Goal: Transaction & Acquisition: Purchase product/service

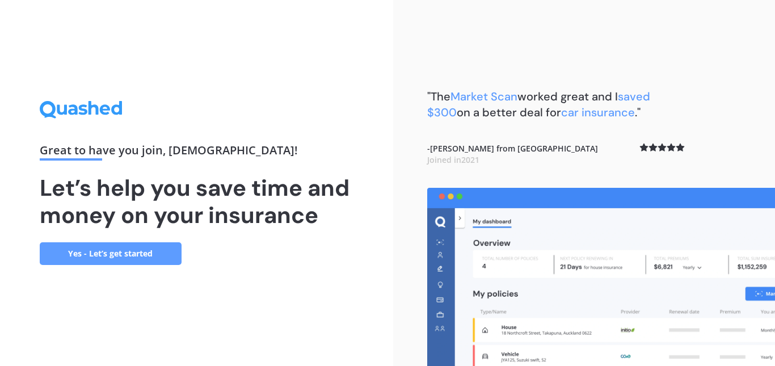
click at [157, 251] on link "Yes - Let’s get started" at bounding box center [111, 253] width 142 height 23
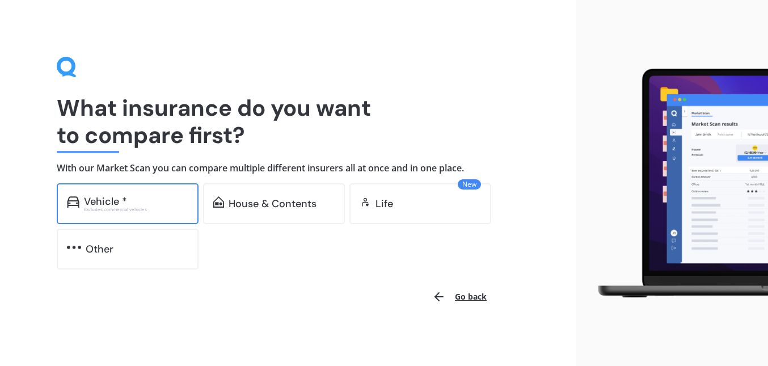
click at [143, 191] on div "Vehicle * Excludes commercial vehicles" at bounding box center [128, 203] width 142 height 41
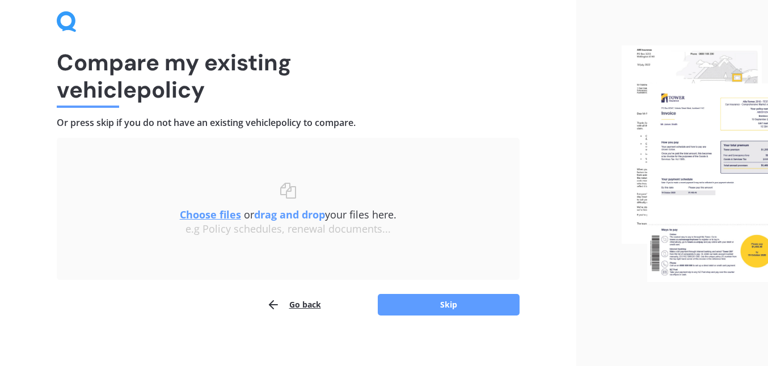
scroll to position [46, 0]
click at [391, 300] on button "Skip" at bounding box center [449, 304] width 142 height 22
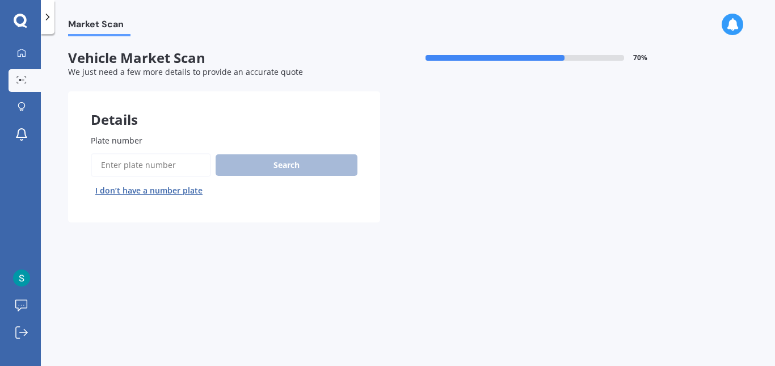
click at [137, 163] on input "Plate number" at bounding box center [151, 165] width 120 height 24
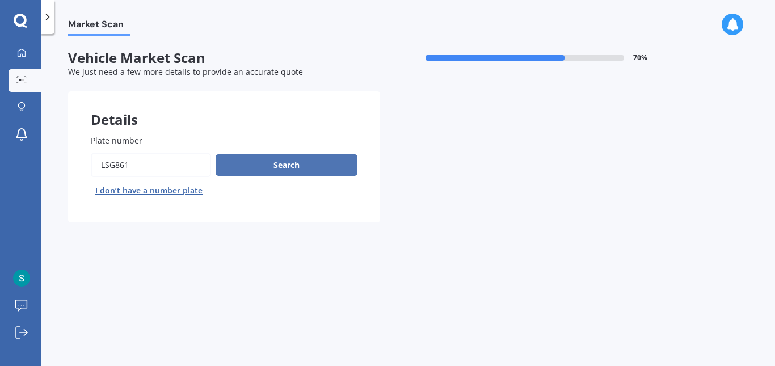
type input "lsg861"
click at [230, 171] on button "Search" at bounding box center [287, 165] width 142 height 22
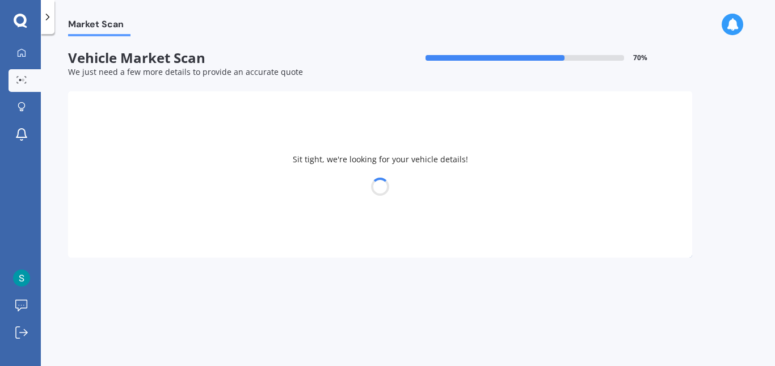
select select "TOYOTA"
select select "VITZ"
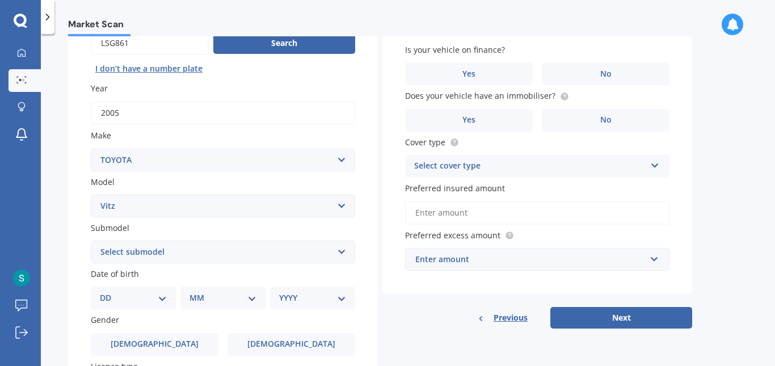
scroll to position [123, 0]
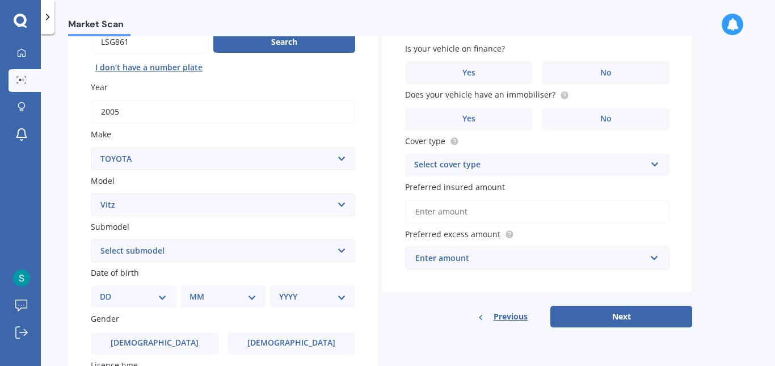
click at [237, 254] on select "Select submodel (All) Hybrid RS RS Turbo" at bounding box center [223, 250] width 264 height 23
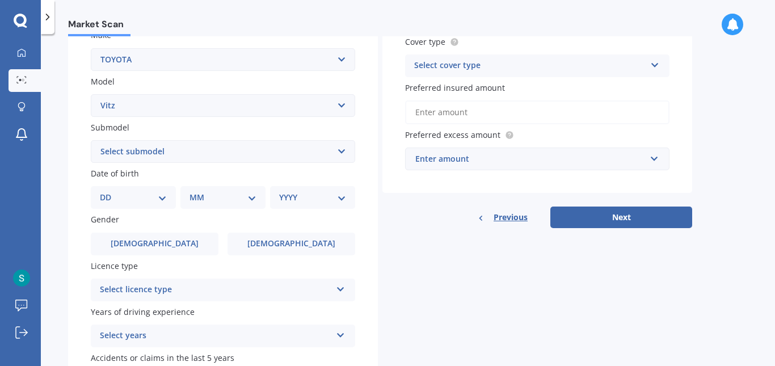
scroll to position [226, 0]
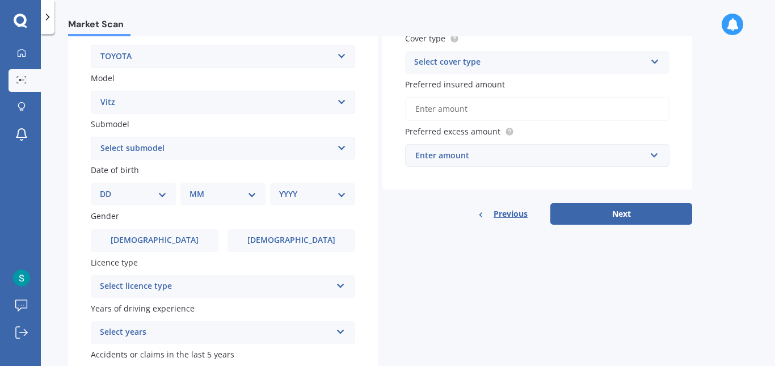
click at [154, 195] on select "DD 01 02 03 04 05 06 07 08 09 10 11 12 13 14 15 16 17 18 19 20 21 22 23 24 25 2…" at bounding box center [133, 194] width 67 height 12
select select "11"
click at [109, 188] on select "DD 01 02 03 04 05 06 07 08 09 10 11 12 13 14 15 16 17 18 19 20 21 22 23 24 25 2…" at bounding box center [133, 194] width 67 height 12
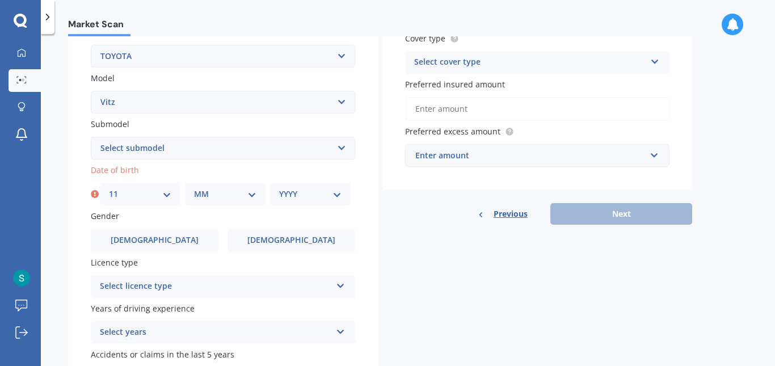
click at [237, 195] on select "MM 01 02 03 04 05 06 07 08 09 10 11 12" at bounding box center [225, 194] width 62 height 12
select select "09"
click at [194, 188] on select "MM 01 02 03 04 05 06 07 08 09 10 11 12" at bounding box center [225, 194] width 62 height 12
click at [305, 203] on div "YYYY 2025 2024 2023 2022 2021 2020 2019 2018 2017 2016 2015 2014 2013 2012 2011…" at bounding box center [310, 194] width 81 height 23
click at [333, 189] on select "YYYY 2025 2024 2023 2022 2021 2020 2019 2018 2017 2016 2015 2014 2013 2012 2011…" at bounding box center [310, 194] width 62 height 12
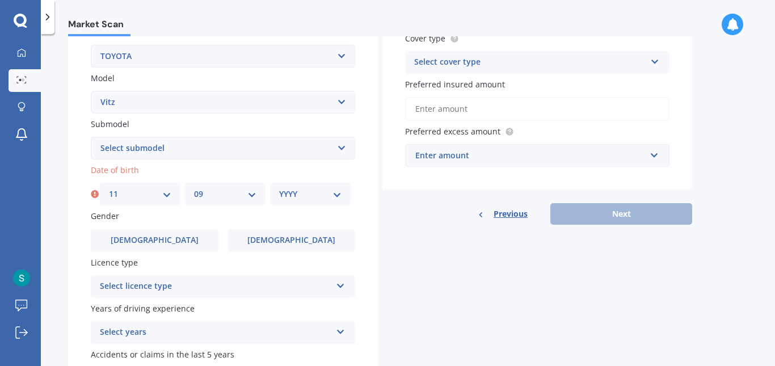
select select "2006"
click at [279, 188] on select "YYYY 2025 2024 2023 2022 2021 2020 2019 2018 2017 2016 2015 2014 2013 2012 2011…" at bounding box center [310, 194] width 62 height 12
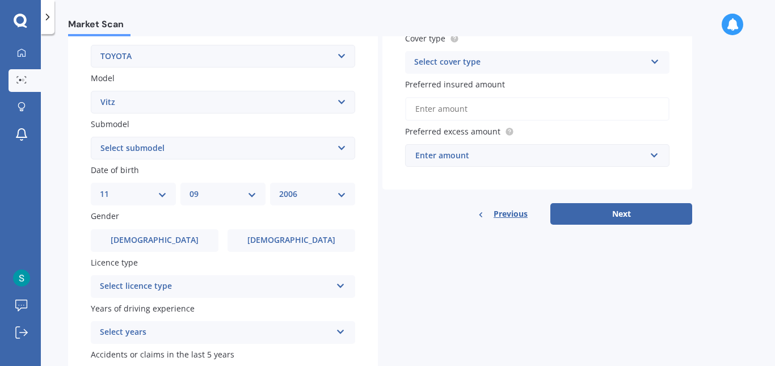
scroll to position [302, 0]
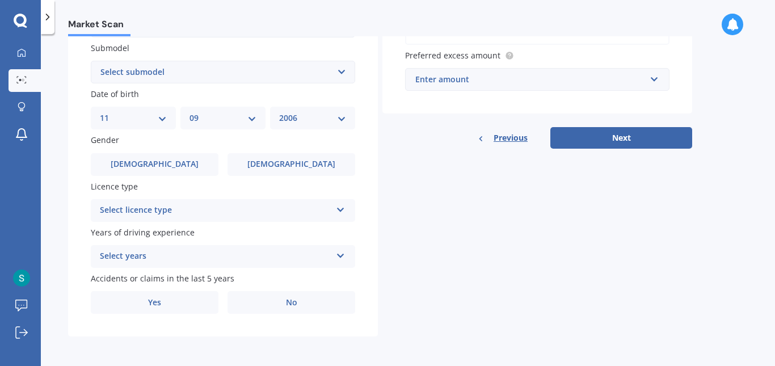
drag, startPoint x: 170, startPoint y: 201, endPoint x: 136, endPoint y: 213, distance: 35.3
click at [136, 213] on div "Select licence type" at bounding box center [215, 211] width 231 height 14
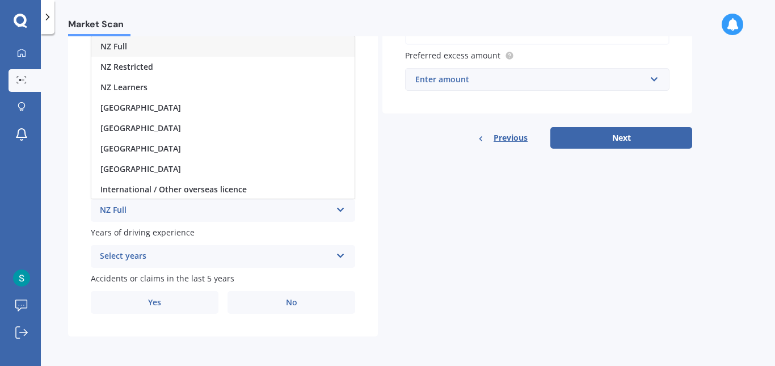
click at [136, 48] on div "NZ Full" at bounding box center [222, 46] width 263 height 20
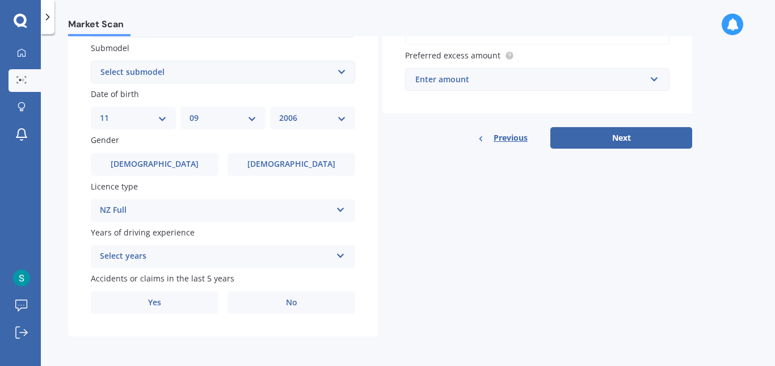
click at [130, 256] on div "Select years" at bounding box center [215, 257] width 231 height 14
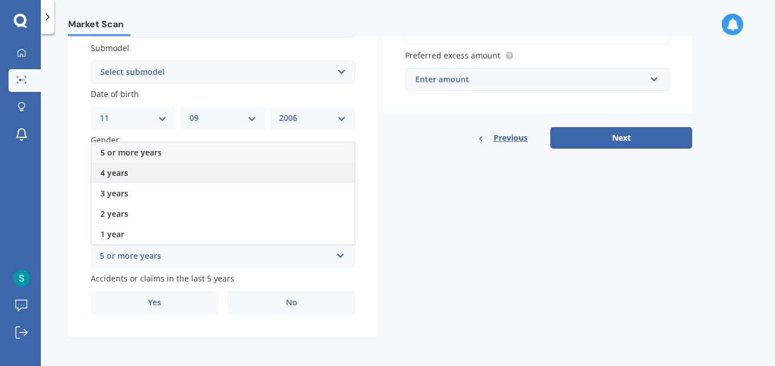
click at [150, 173] on div "4 years" at bounding box center [222, 173] width 263 height 20
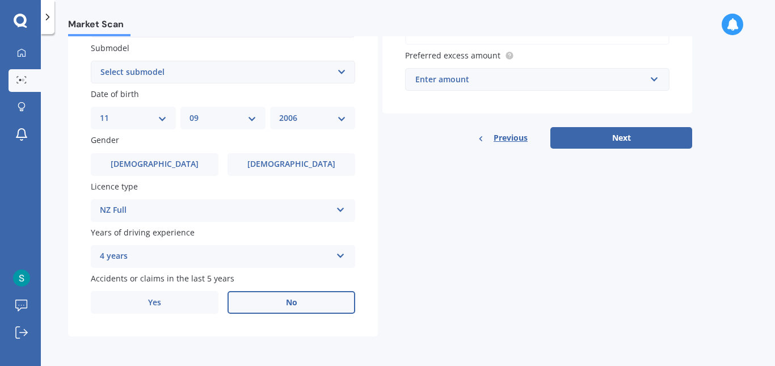
click at [259, 301] on label "No" at bounding box center [292, 302] width 128 height 23
click at [0, 0] on input "No" at bounding box center [0, 0] width 0 height 0
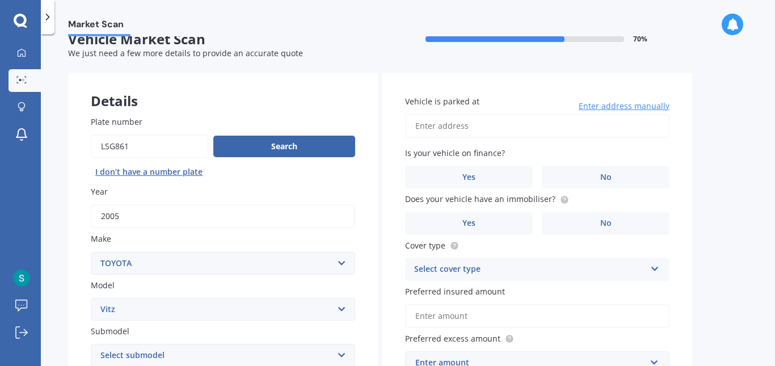
scroll to position [4, 0]
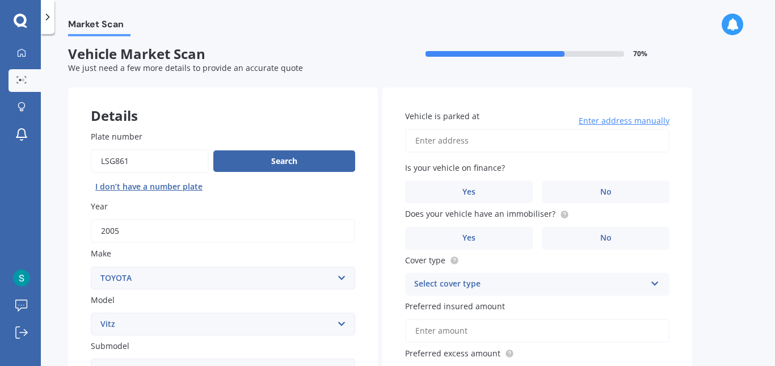
click at [478, 144] on input "Vehicle is parked at" at bounding box center [537, 141] width 264 height 24
paste input "76 Quay Street, Auckland Central, Auckland 1010"
type input "76 Quay Street, Auckland Central, Auckland 1010"
click at [565, 184] on label "No" at bounding box center [606, 191] width 128 height 23
click at [0, 0] on input "No" at bounding box center [0, 0] width 0 height 0
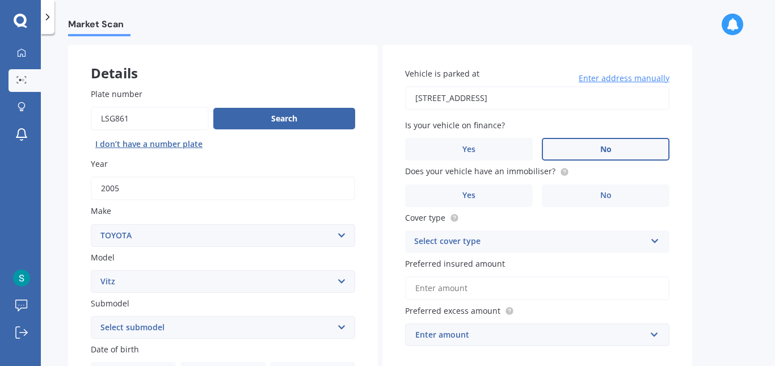
scroll to position [64, 0]
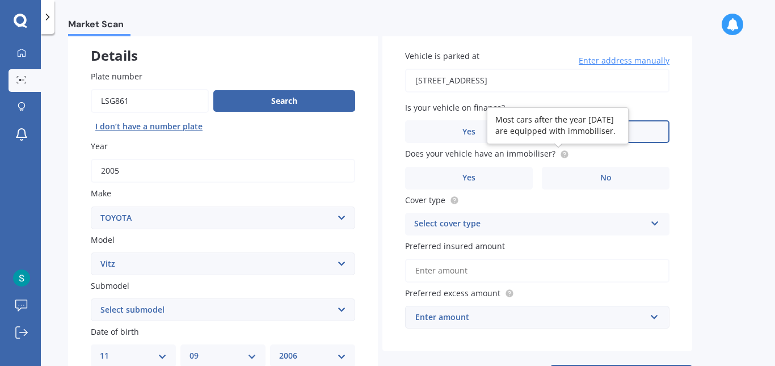
click at [560, 150] on icon at bounding box center [564, 154] width 9 height 9
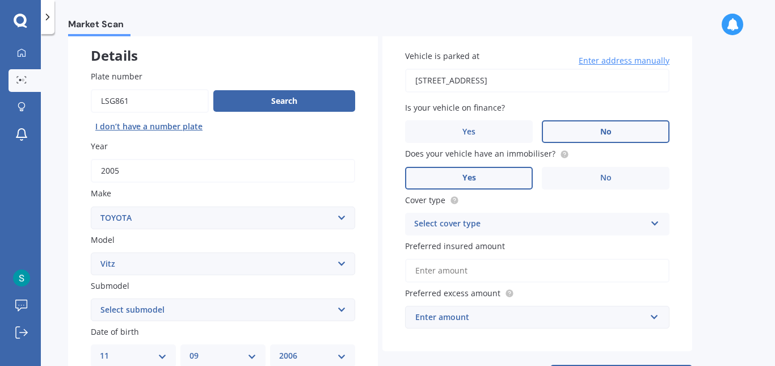
click at [508, 174] on label "Yes" at bounding box center [469, 178] width 128 height 23
click at [0, 0] on input "Yes" at bounding box center [0, 0] width 0 height 0
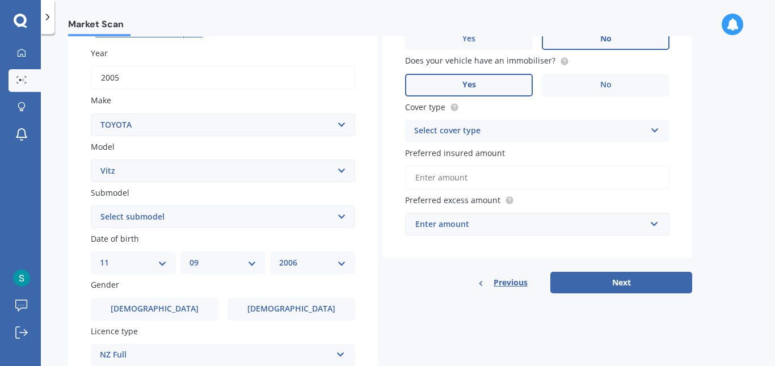
scroll to position [158, 0]
click at [538, 140] on div "Select cover type Comprehensive Third Party, Fire & Theft Third Party" at bounding box center [537, 130] width 264 height 23
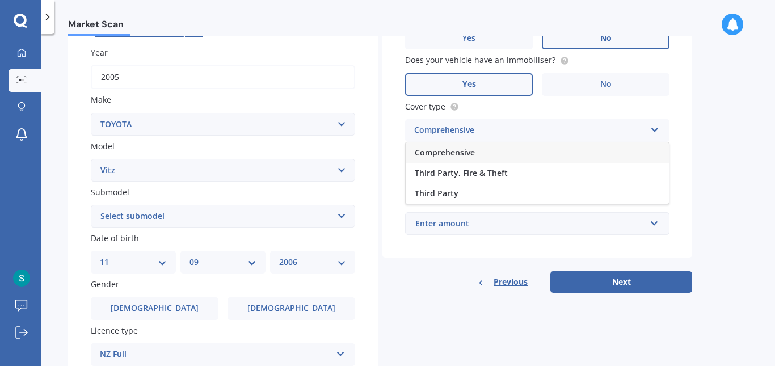
click at [518, 151] on div "Comprehensive" at bounding box center [537, 152] width 263 height 20
click at [494, 182] on input "Preferred insured amount" at bounding box center [537, 177] width 264 height 24
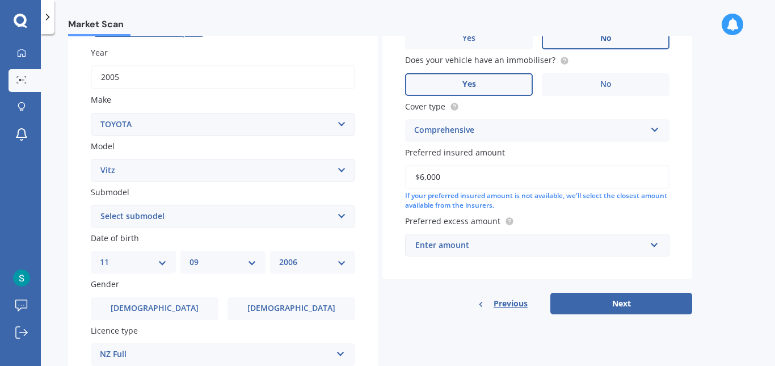
type input "$6,000"
click at [484, 251] on input "text" at bounding box center [533, 245] width 254 height 22
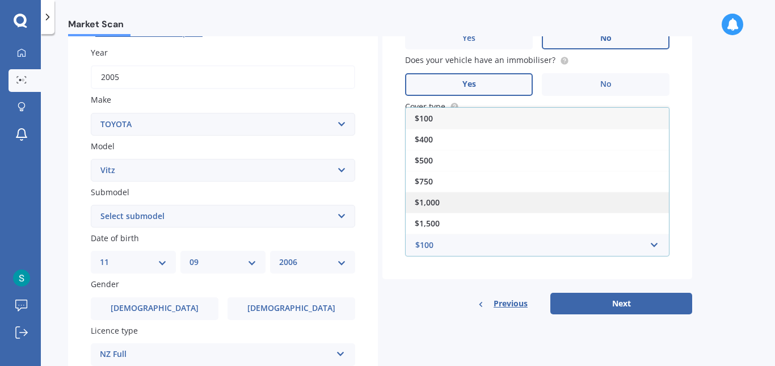
click at [464, 199] on div "$1,000" at bounding box center [537, 202] width 263 height 21
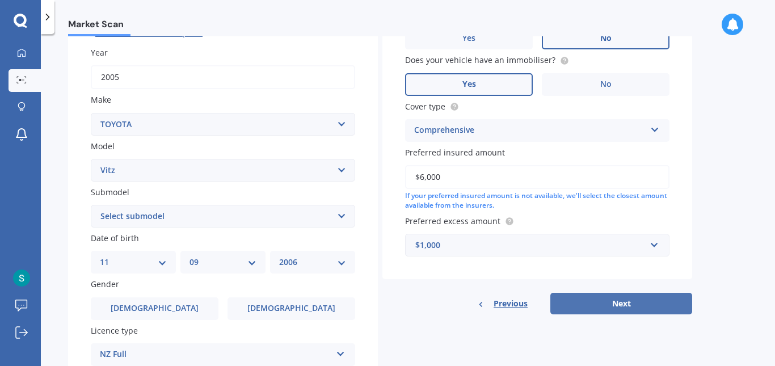
click at [579, 298] on button "Next" at bounding box center [621, 304] width 142 height 22
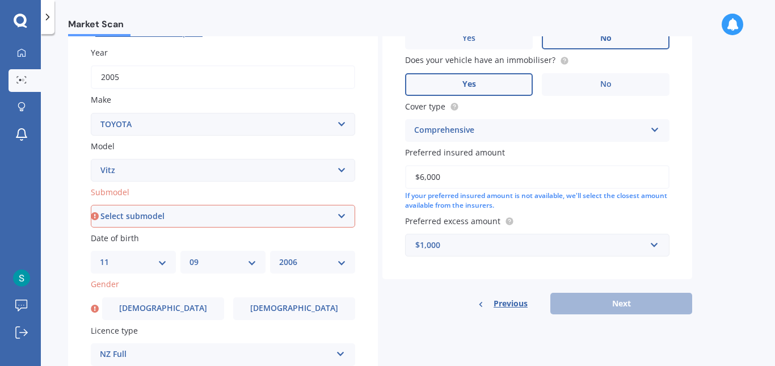
click at [335, 218] on select "Select submodel (All) Hybrid RS RS Turbo" at bounding box center [223, 216] width 264 height 23
select select "(ALL)"
click at [91, 205] on select "Select submodel (All) Hybrid RS RS Turbo" at bounding box center [223, 216] width 264 height 23
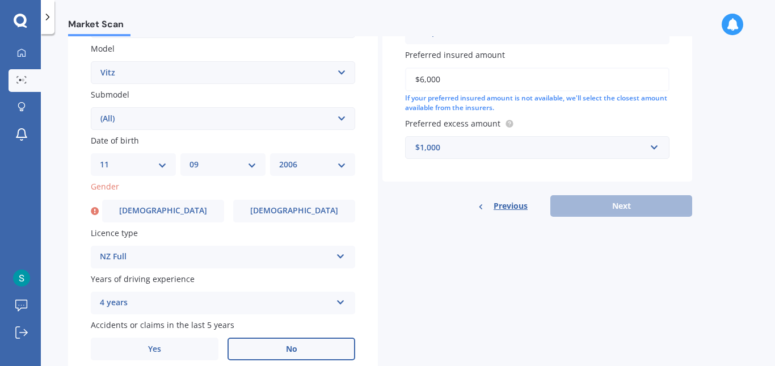
scroll to position [259, 0]
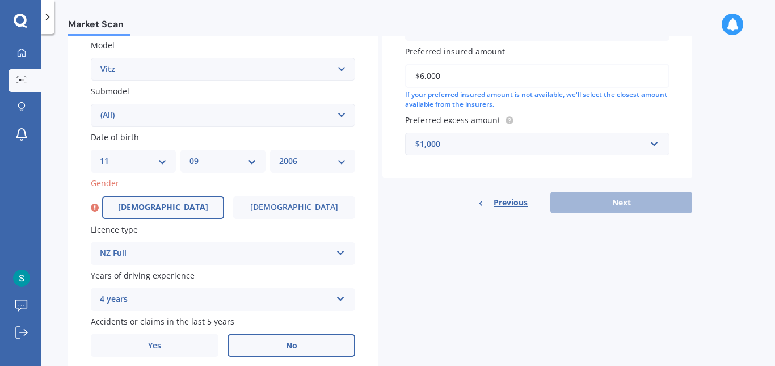
click at [132, 203] on label "Male" at bounding box center [163, 207] width 122 height 23
click at [0, 0] on input "Male" at bounding box center [0, 0] width 0 height 0
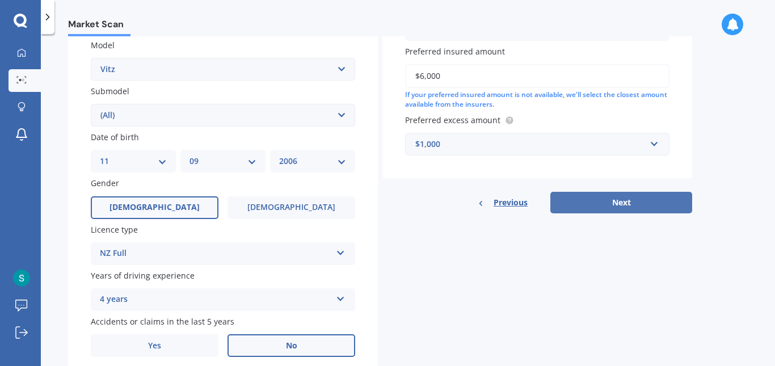
click at [577, 207] on button "Next" at bounding box center [621, 203] width 142 height 22
select select "11"
select select "09"
select select "2006"
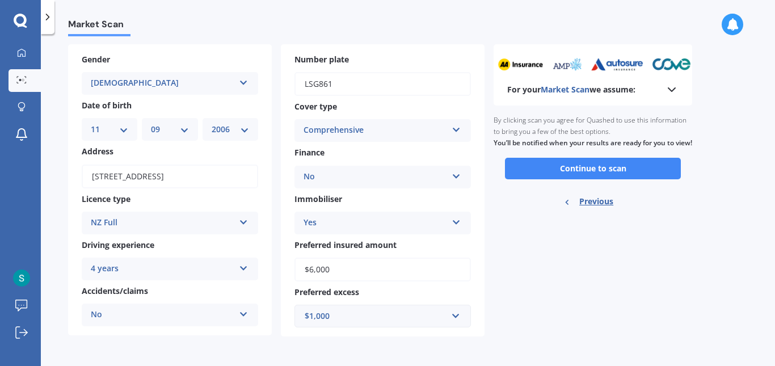
scroll to position [0, 0]
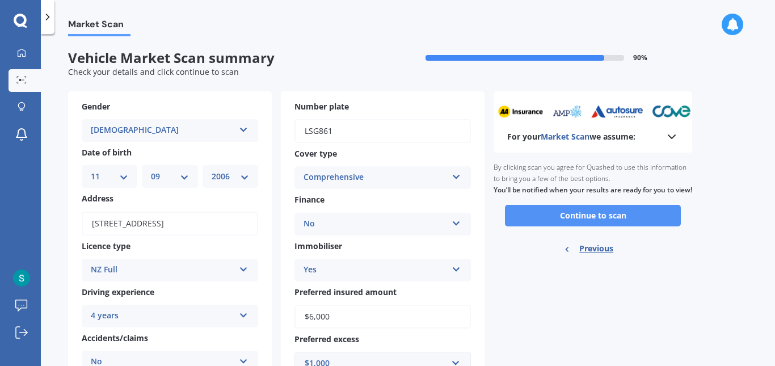
click at [540, 226] on button "Continue to scan" at bounding box center [593, 216] width 176 height 22
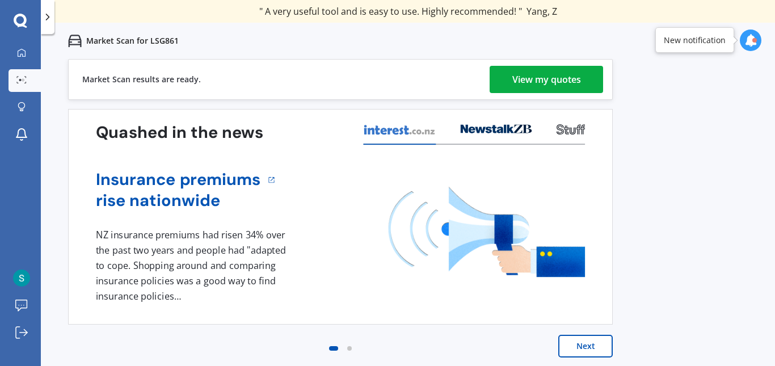
click at [515, 85] on div "View my quotes" at bounding box center [546, 79] width 69 height 27
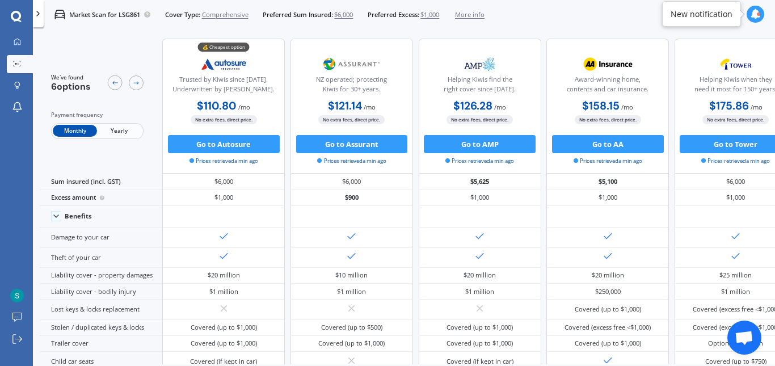
click at [107, 130] on span "Yearly" at bounding box center [119, 131] width 44 height 12
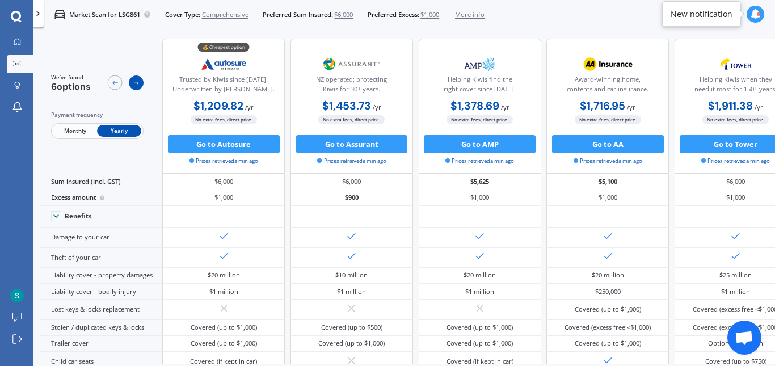
click at [133, 86] on icon at bounding box center [136, 82] width 7 height 7
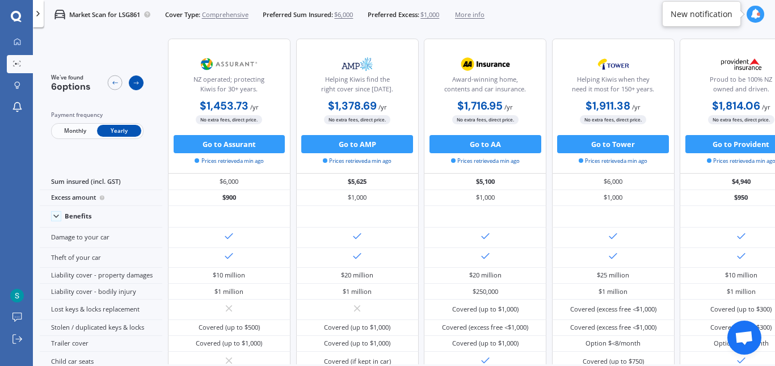
click at [133, 86] on icon at bounding box center [136, 82] width 7 height 7
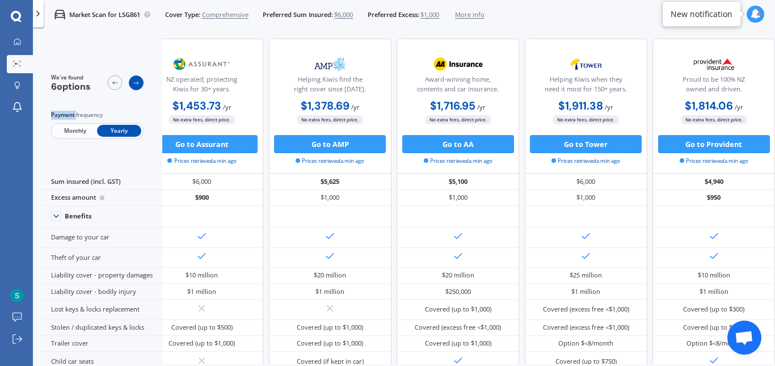
click at [133, 86] on icon at bounding box center [136, 82] width 7 height 7
click at [110, 77] on div at bounding box center [115, 82] width 15 height 15
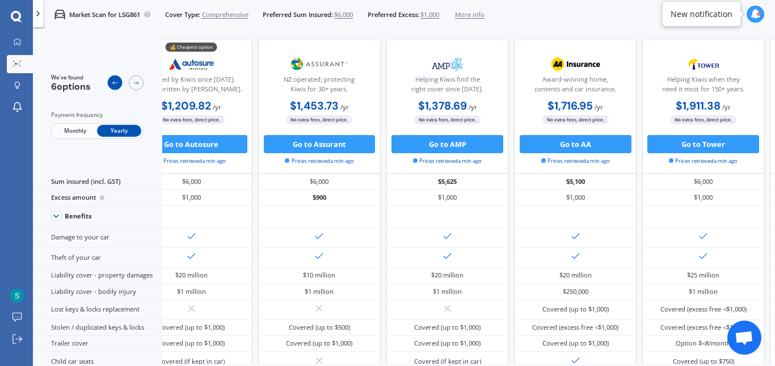
scroll to position [0, 40]
click at [110, 77] on div at bounding box center [115, 82] width 15 height 15
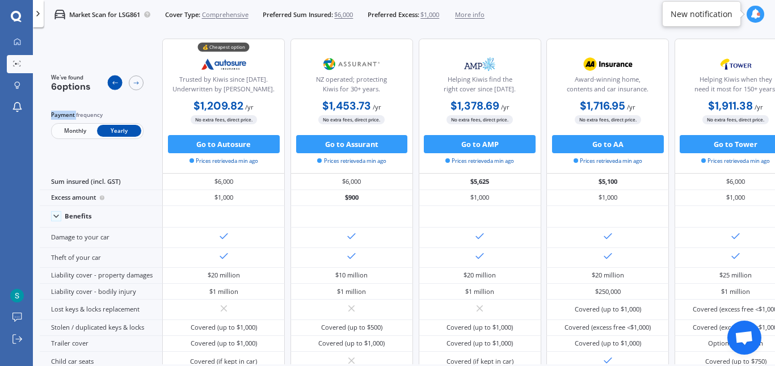
click at [110, 77] on div at bounding box center [115, 82] width 15 height 15
click at [220, 18] on span "Comprehensive" at bounding box center [225, 14] width 47 height 9
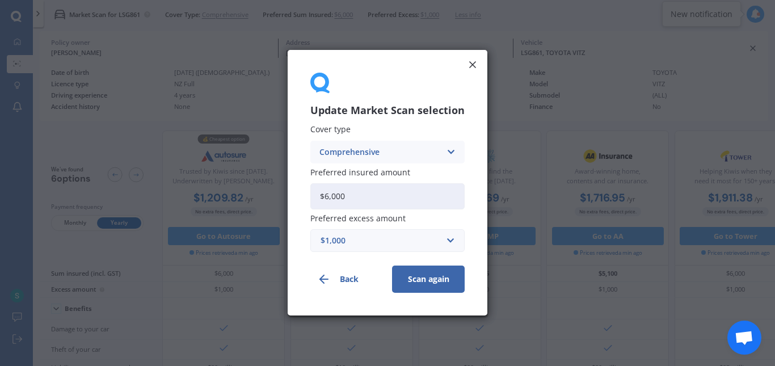
click at [369, 156] on div "Comprehensive" at bounding box center [379, 152] width 121 height 12
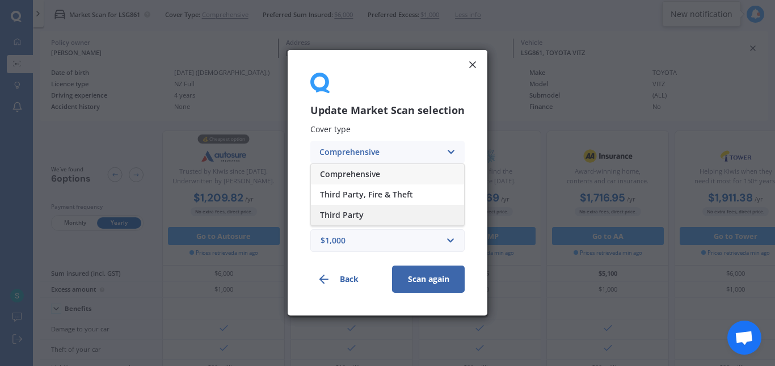
click at [357, 211] on span "Third Party" at bounding box center [342, 215] width 44 height 8
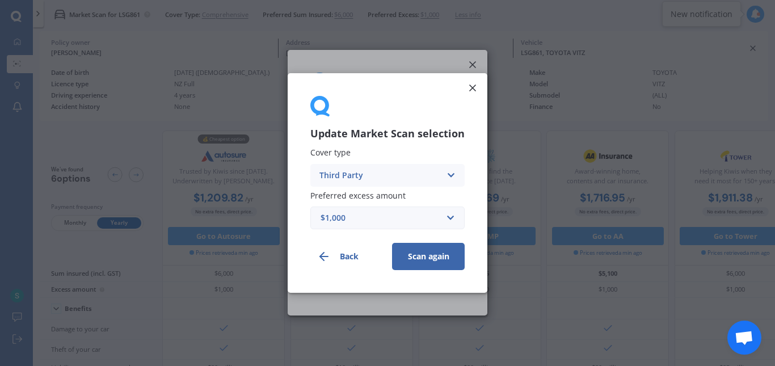
click at [388, 175] on div "Third Party" at bounding box center [379, 175] width 121 height 12
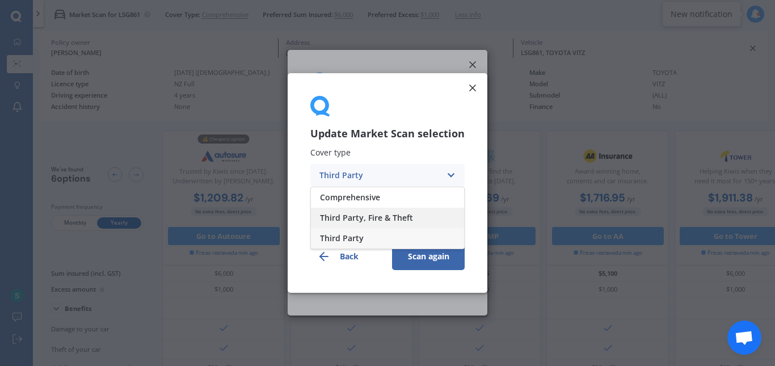
click at [356, 221] on span "Third Party, Fire & Theft" at bounding box center [366, 218] width 93 height 8
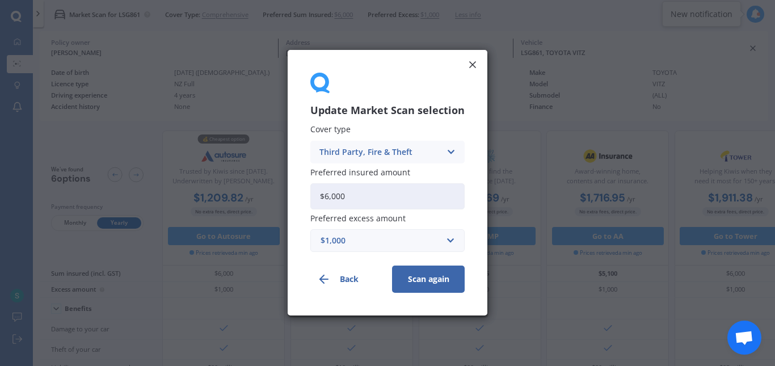
click at [374, 247] on div "$1,000" at bounding box center [381, 241] width 120 height 12
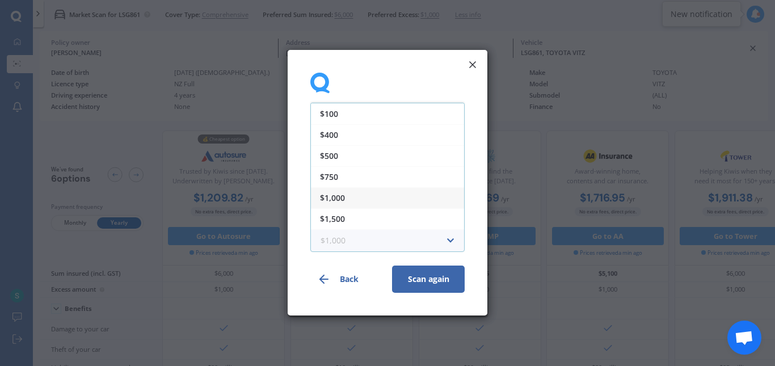
click at [374, 247] on input "text" at bounding box center [383, 241] width 144 height 22
click at [417, 287] on button "Scan again" at bounding box center [428, 279] width 73 height 27
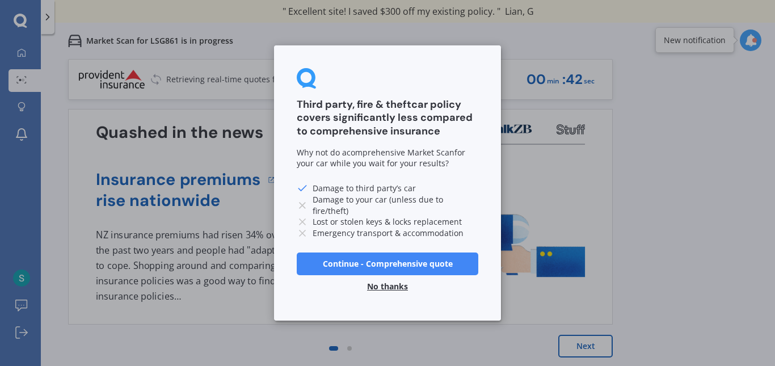
click at [327, 264] on button "Continue - Comprehensive quote" at bounding box center [388, 263] width 182 height 23
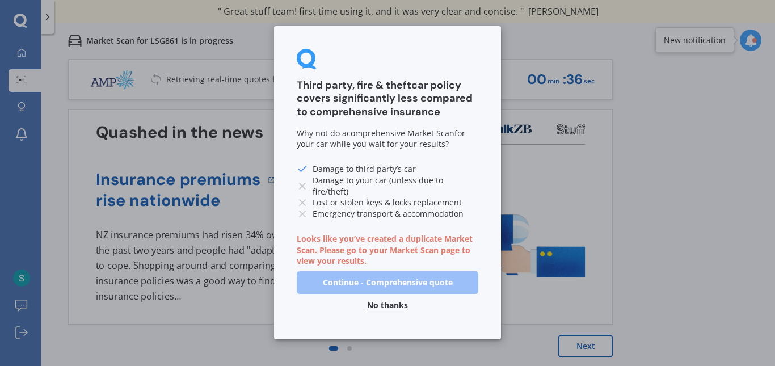
click at [369, 296] on button "No thanks" at bounding box center [387, 305] width 54 height 23
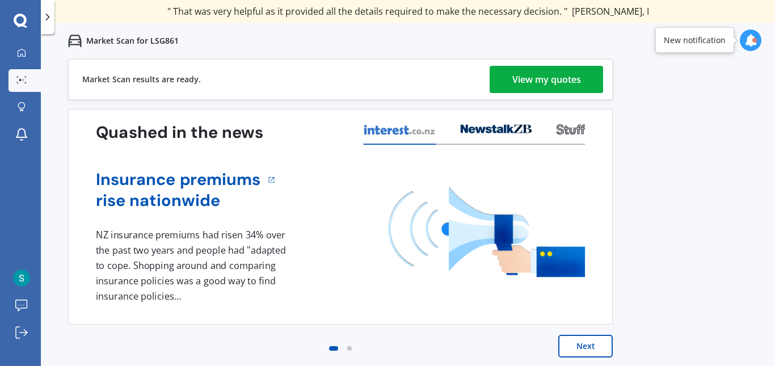
click at [500, 84] on link "View my quotes" at bounding box center [546, 79] width 113 height 27
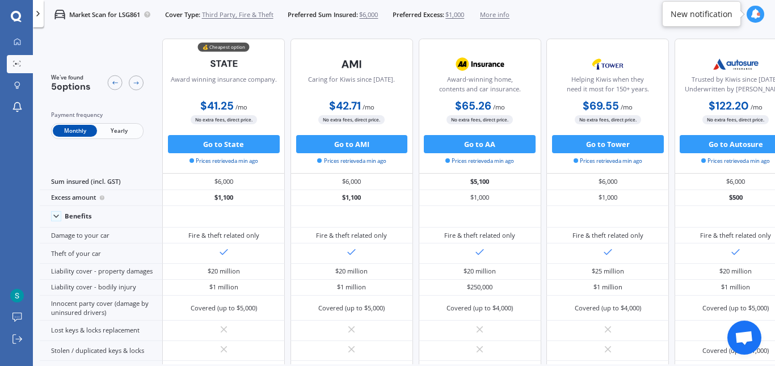
click at [104, 130] on span "Yearly" at bounding box center [119, 131] width 44 height 12
click at [69, 129] on span "Monthly" at bounding box center [75, 131] width 44 height 12
click at [116, 129] on span "Yearly" at bounding box center [119, 131] width 44 height 12
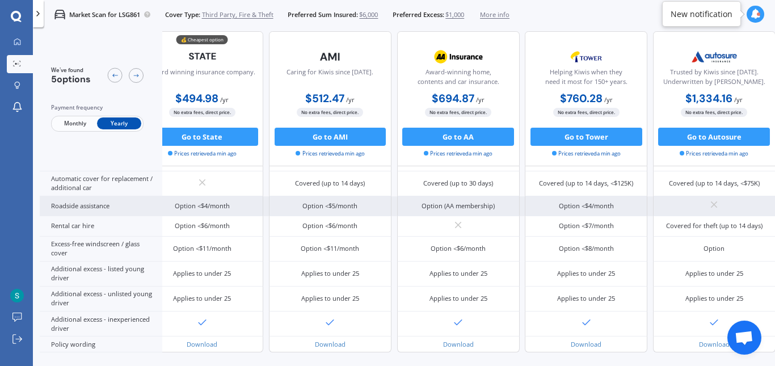
scroll to position [293, 0]
